Goal: Transaction & Acquisition: Purchase product/service

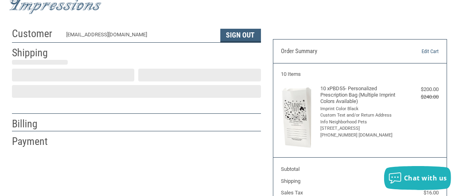
scroll to position [33, 0]
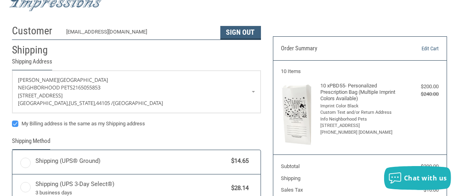
radio input "true"
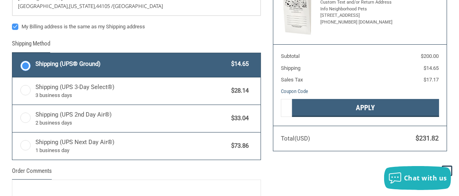
scroll to position [39, 0]
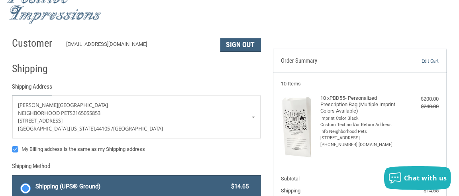
scroll to position [0, 0]
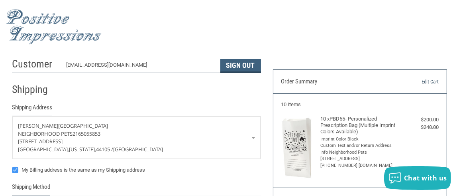
click at [429, 80] on link "Edit Cart" at bounding box center [413, 82] width 51 height 8
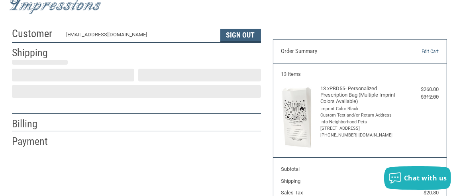
scroll to position [33, 0]
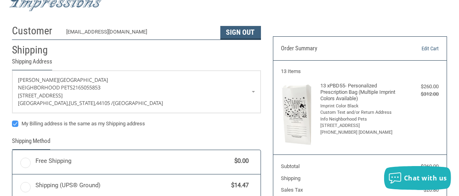
radio input "true"
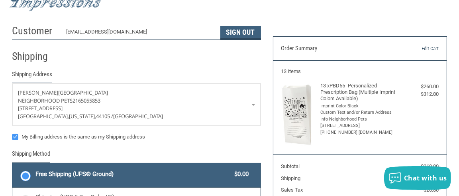
click at [425, 49] on link "Edit Cart" at bounding box center [413, 49] width 51 height 8
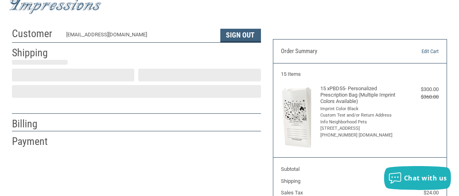
scroll to position [33, 0]
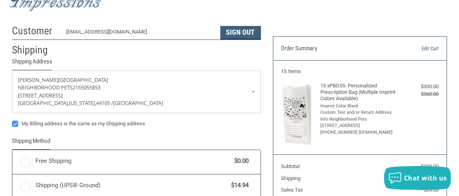
radio input "true"
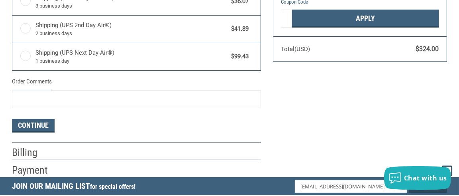
scroll to position [272, 0]
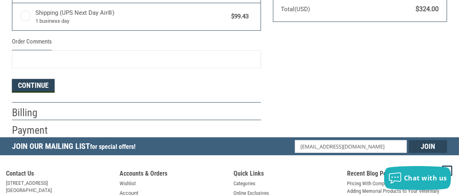
click at [33, 84] on button "Continue" at bounding box center [33, 86] width 43 height 14
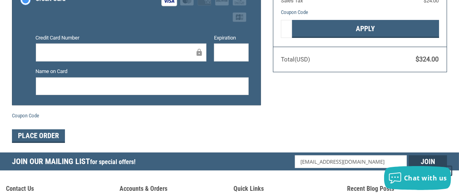
scroll to position [236, 0]
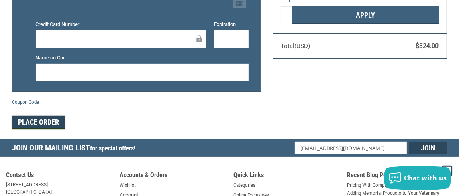
click at [48, 119] on button "Place Order" at bounding box center [38, 123] width 53 height 14
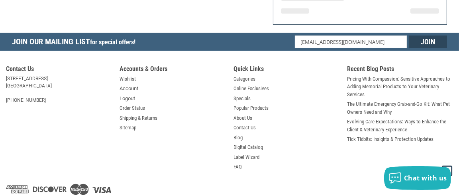
scroll to position [262, 0]
